Goal: Navigation & Orientation: Find specific page/section

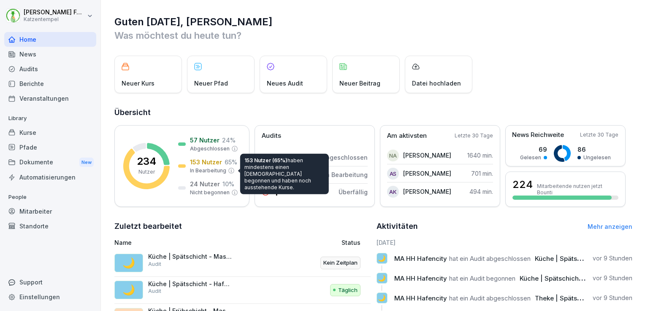
click at [46, 70] on div "Audits" at bounding box center [50, 69] width 92 height 15
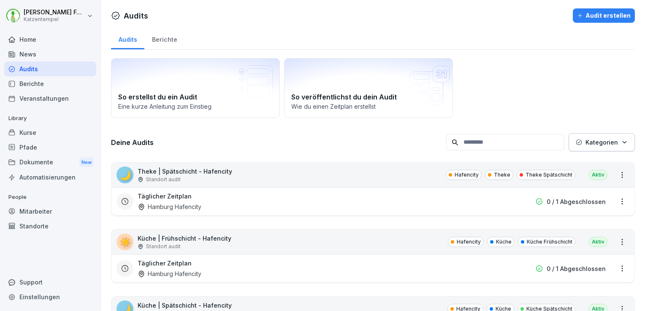
click at [42, 86] on div "Berichte" at bounding box center [50, 83] width 92 height 15
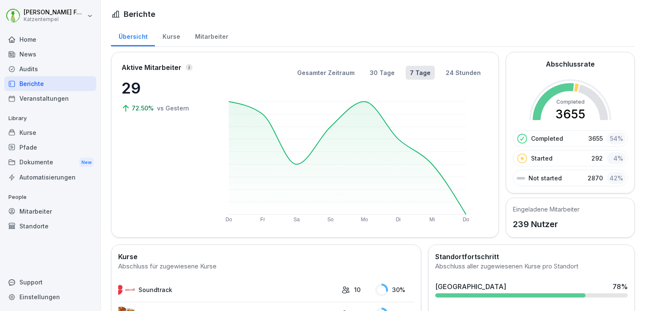
click at [27, 67] on div "Audits" at bounding box center [50, 69] width 92 height 15
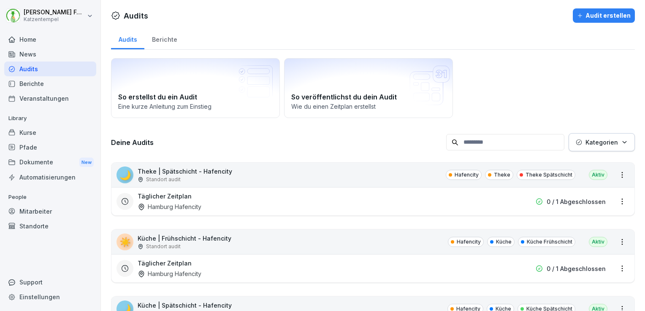
click at [44, 82] on div "Berichte" at bounding box center [50, 83] width 92 height 15
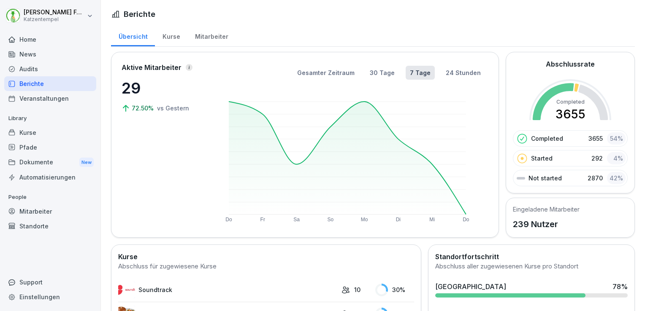
drag, startPoint x: 32, startPoint y: 68, endPoint x: 35, endPoint y: 70, distance: 4.3
click at [35, 70] on div "Audits" at bounding box center [50, 69] width 92 height 15
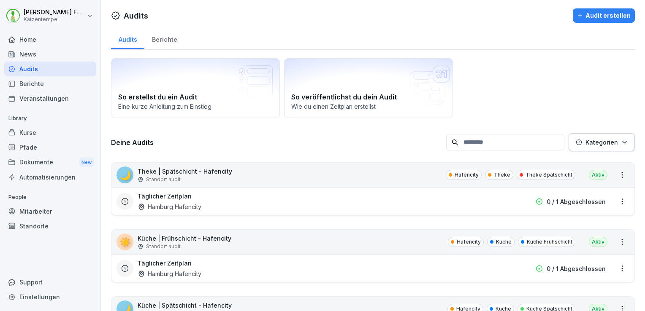
click at [162, 34] on div "Berichte" at bounding box center [164, 39] width 40 height 22
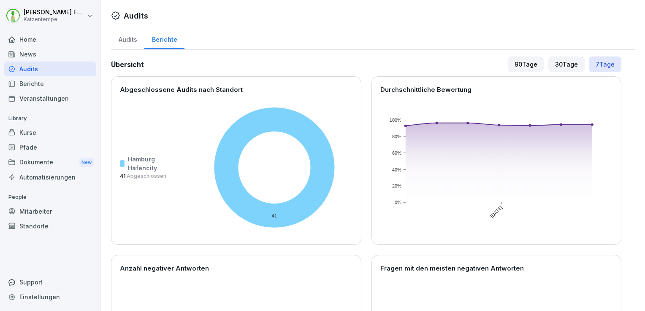
click at [566, 66] on div "30 Tage" at bounding box center [566, 65] width 36 height 16
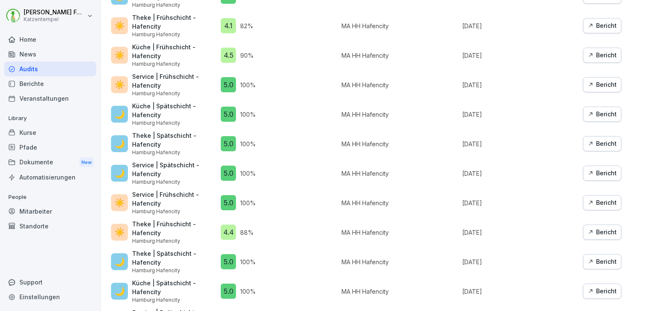
scroll to position [708, 0]
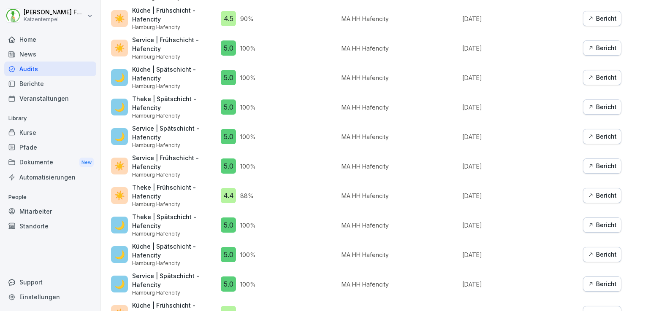
click at [602, 191] on div "Bericht" at bounding box center [601, 195] width 29 height 9
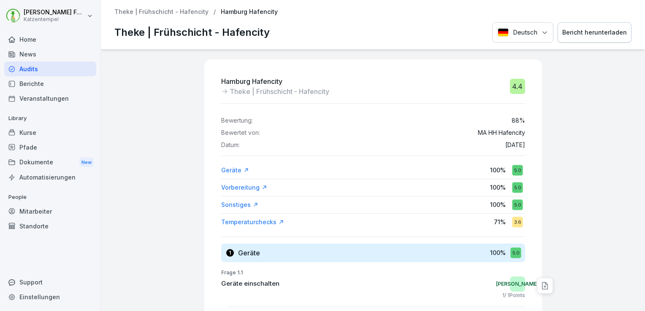
click at [271, 227] on div "Temperaturchecks 71 % 3.6" at bounding box center [373, 222] width 304 height 15
click at [265, 221] on div "Temperaturchecks" at bounding box center [252, 222] width 63 height 8
click at [176, 13] on p "Theke | Frühschicht - Hafencity" at bounding box center [161, 11] width 94 height 7
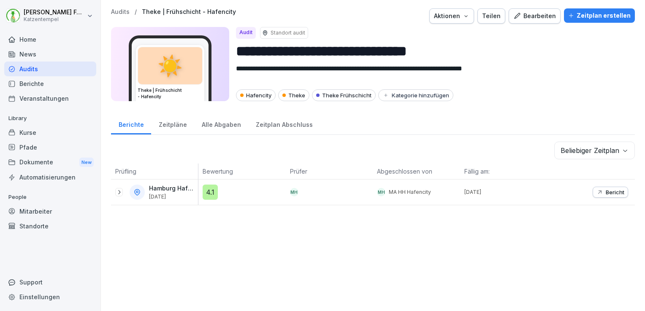
click at [186, 11] on p "Theke | Frühschicht - Hafencity" at bounding box center [189, 11] width 94 height 7
click at [118, 14] on p "Audits" at bounding box center [120, 11] width 19 height 7
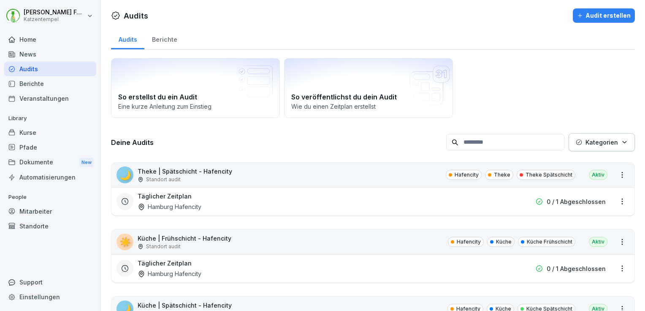
click at [166, 38] on div "Berichte" at bounding box center [164, 39] width 40 height 22
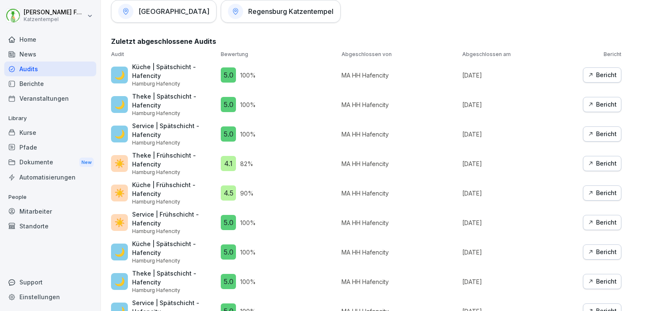
scroll to position [545, 0]
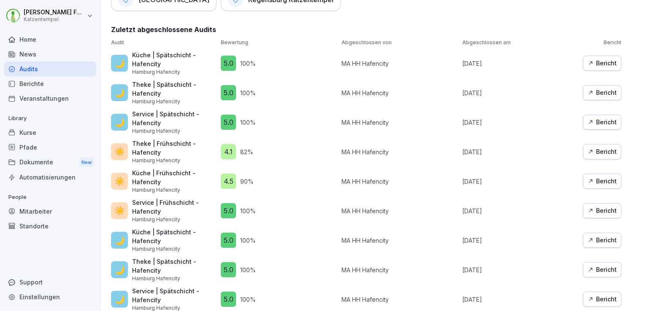
click at [598, 177] on div "Bericht" at bounding box center [601, 181] width 29 height 9
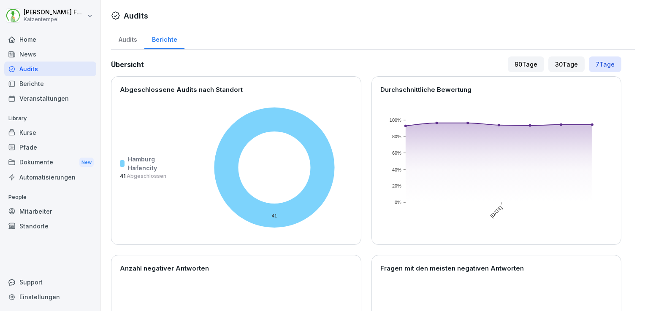
click at [556, 68] on div "30 Tage" at bounding box center [566, 65] width 36 height 16
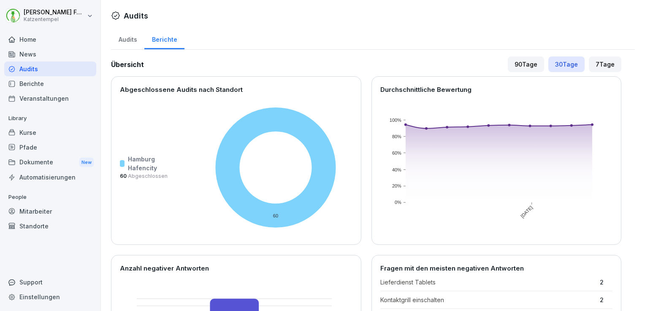
click at [512, 72] on div "Übersicht 90 Tage 30 Tage 7 Tage Abgeschlossene Audits nach Standort [GEOGRAPHI…" at bounding box center [366, 240] width 510 height 367
click at [513, 68] on div "90 Tage" at bounding box center [526, 65] width 36 height 16
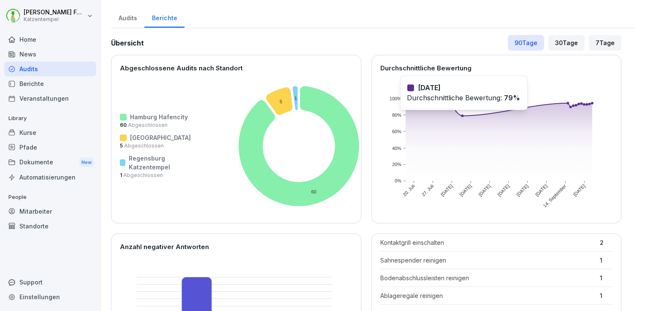
scroll to position [21, 0]
click at [562, 47] on div "30 Tage" at bounding box center [566, 43] width 36 height 16
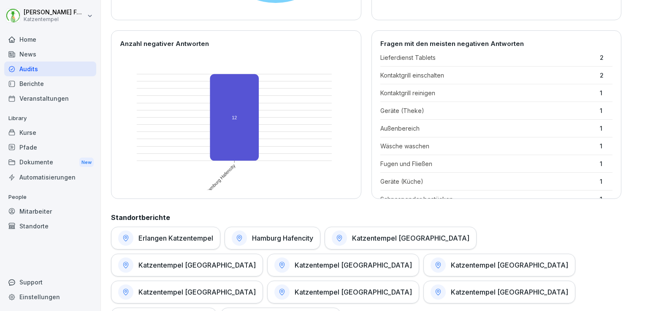
scroll to position [41, 0]
click at [54, 83] on div "Berichte" at bounding box center [50, 83] width 92 height 15
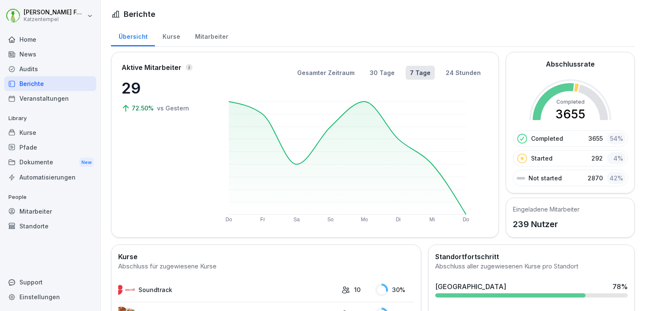
click at [27, 40] on div "Home" at bounding box center [50, 39] width 92 height 15
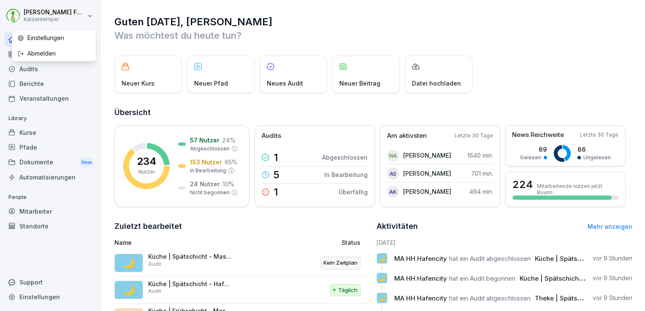
click at [12, 14] on html "[PERSON_NAME] Katzentempel Home News Audits Berichte Veranstaltungen Library Ku…" at bounding box center [322, 155] width 645 height 311
click at [489, 40] on html "[PERSON_NAME] Katzentempel Home News Audits Berichte Veranstaltungen Library Ku…" at bounding box center [322, 155] width 645 height 311
click at [270, 192] on div "1" at bounding box center [270, 192] width 16 height 12
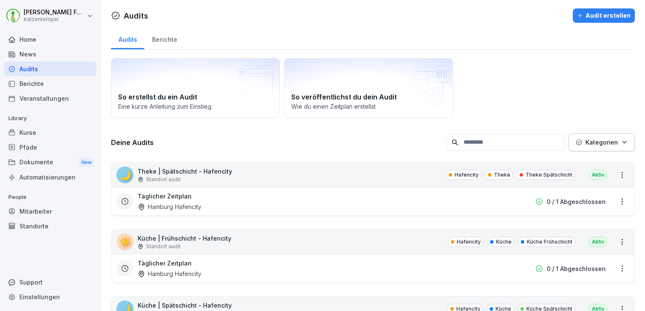
click at [52, 41] on div "Home" at bounding box center [50, 39] width 92 height 15
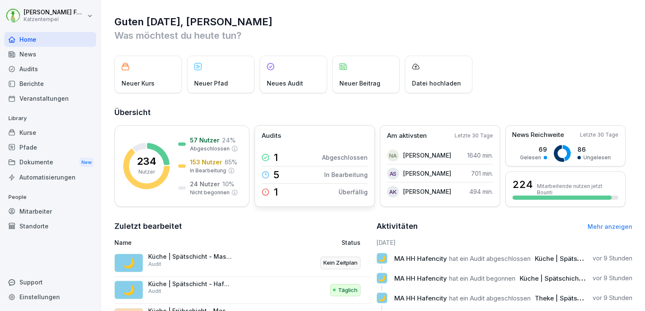
click at [263, 194] on icon at bounding box center [265, 192] width 6 height 6
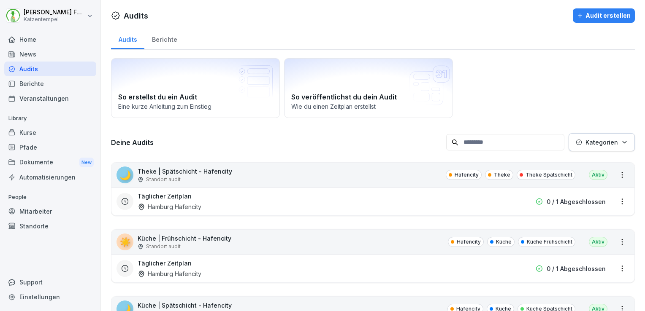
click at [535, 178] on p "Theke Spätschicht" at bounding box center [548, 175] width 47 height 8
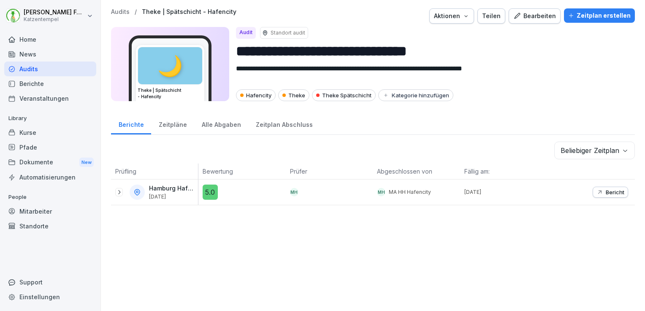
click at [344, 97] on div "Theke Spätschicht" at bounding box center [344, 95] width 64 height 12
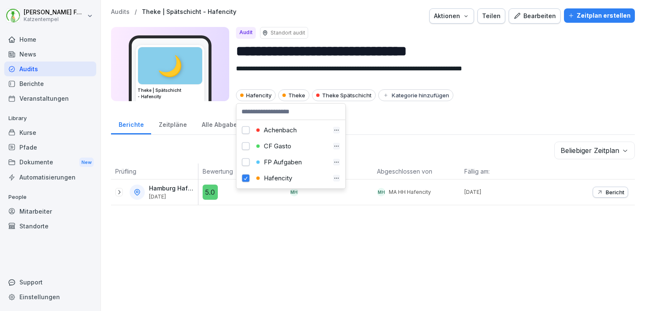
click at [419, 276] on div "**********" at bounding box center [373, 155] width 544 height 311
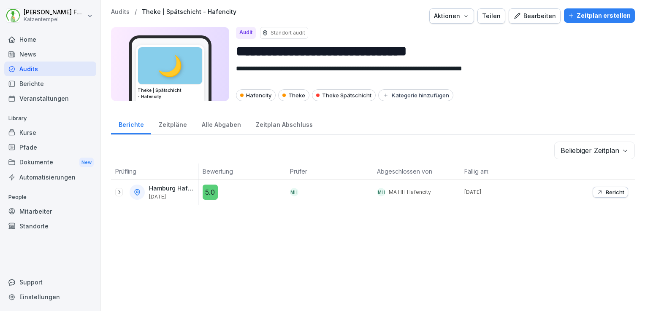
click at [32, 68] on div "Audits" at bounding box center [50, 69] width 92 height 15
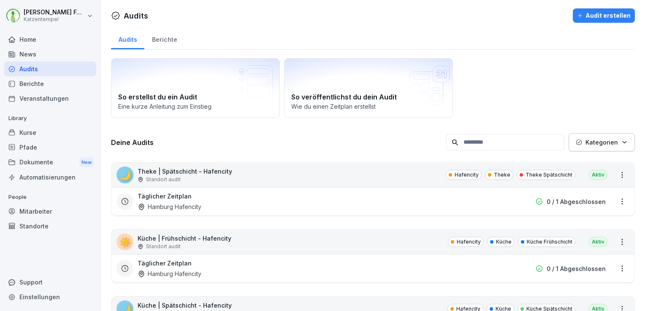
scroll to position [38, 0]
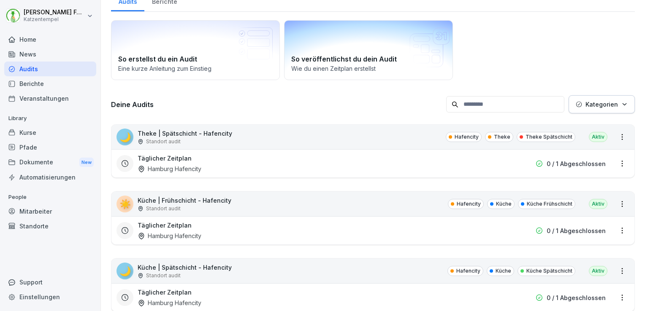
click at [339, 71] on p "Wie du einen Zeitplan erstellst" at bounding box center [368, 68] width 154 height 9
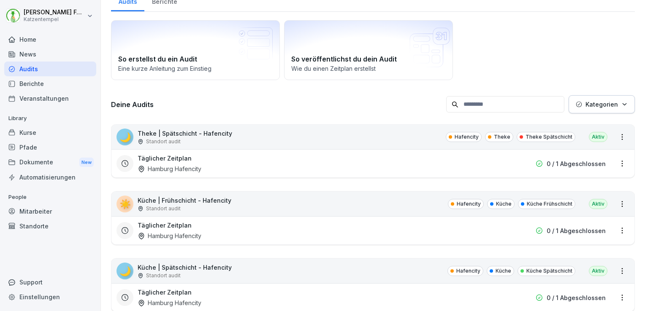
click at [37, 67] on div "Audits" at bounding box center [50, 69] width 92 height 15
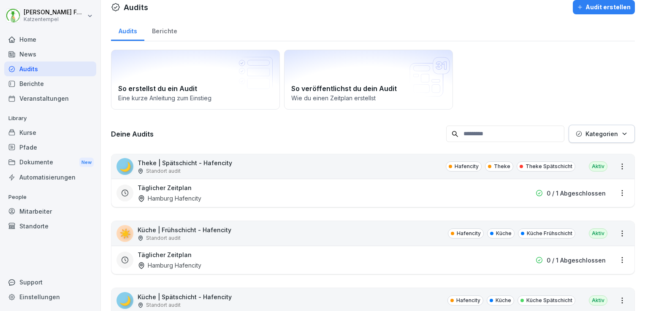
click at [27, 41] on div "Home" at bounding box center [50, 39] width 92 height 15
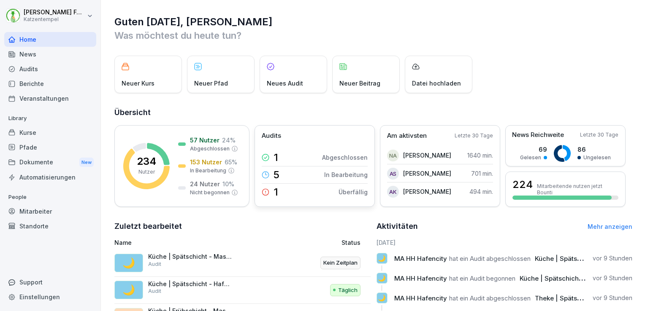
click at [355, 195] on p "Überfällig" at bounding box center [352, 192] width 29 height 9
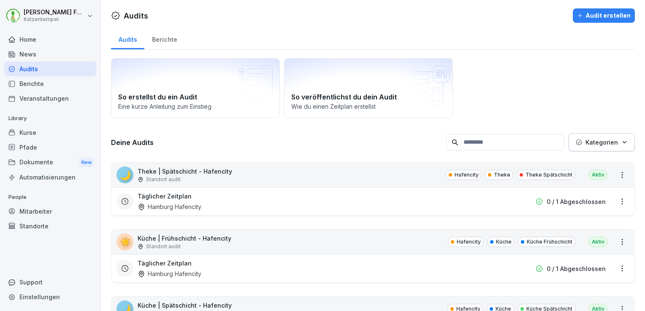
click at [160, 37] on div "Berichte" at bounding box center [164, 39] width 40 height 22
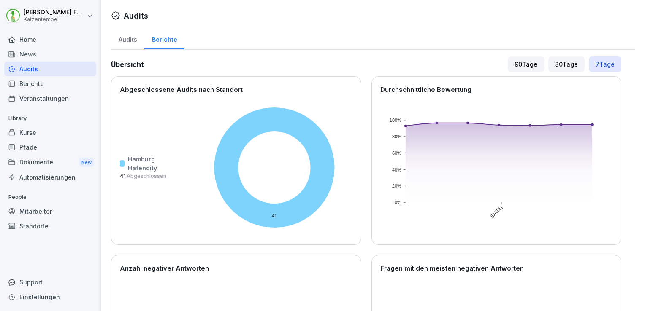
click at [126, 39] on div "Audits" at bounding box center [127, 39] width 33 height 22
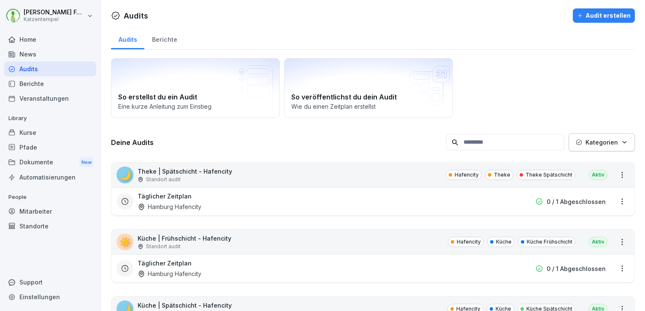
click at [609, 144] on p "Kategorien" at bounding box center [601, 142] width 32 height 9
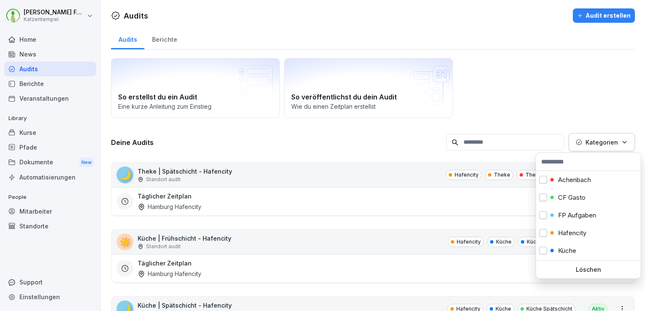
click at [555, 103] on html "[PERSON_NAME] Katzentempel Home News Audits Berichte Veranstaltungen Library Ku…" at bounding box center [322, 155] width 645 height 311
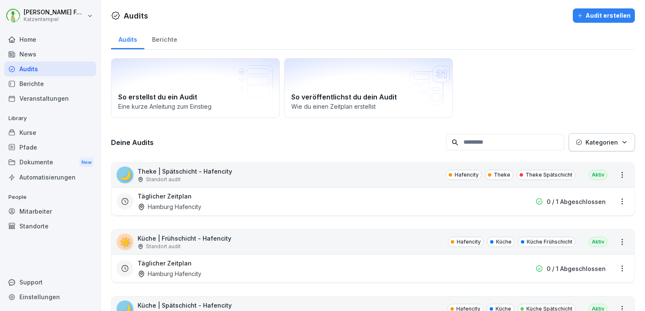
click at [528, 141] on input at bounding box center [505, 142] width 118 height 16
click at [558, 94] on div "So erstellst du ein Audit Eine kurze Anleitung zum Einstieg So veröffentlichst …" at bounding box center [373, 88] width 524 height 60
